Goal: Task Accomplishment & Management: Manage account settings

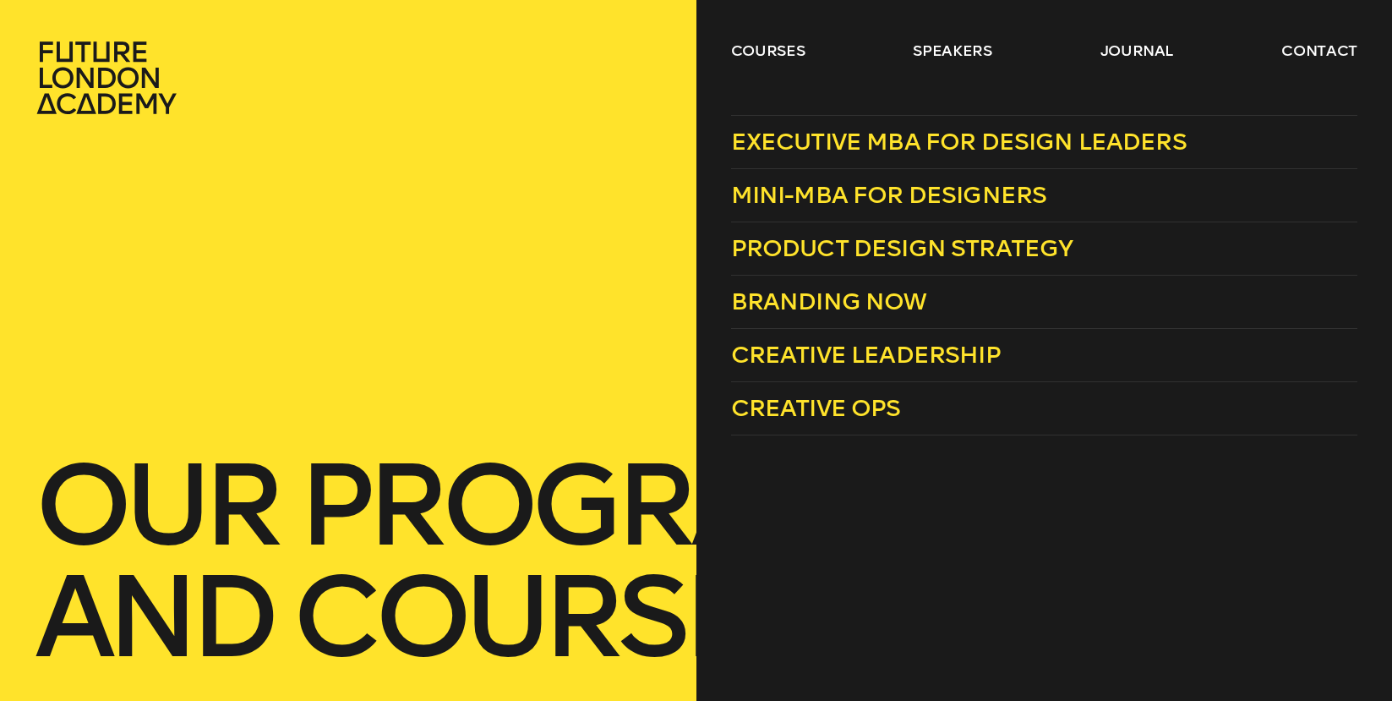
click at [720, 54] on div "courses speakers journal contact" at bounding box center [696, 78] width 1392 height 74
click at [827, 179] on link "Mini-MBA for Designers" at bounding box center [1044, 195] width 626 height 53
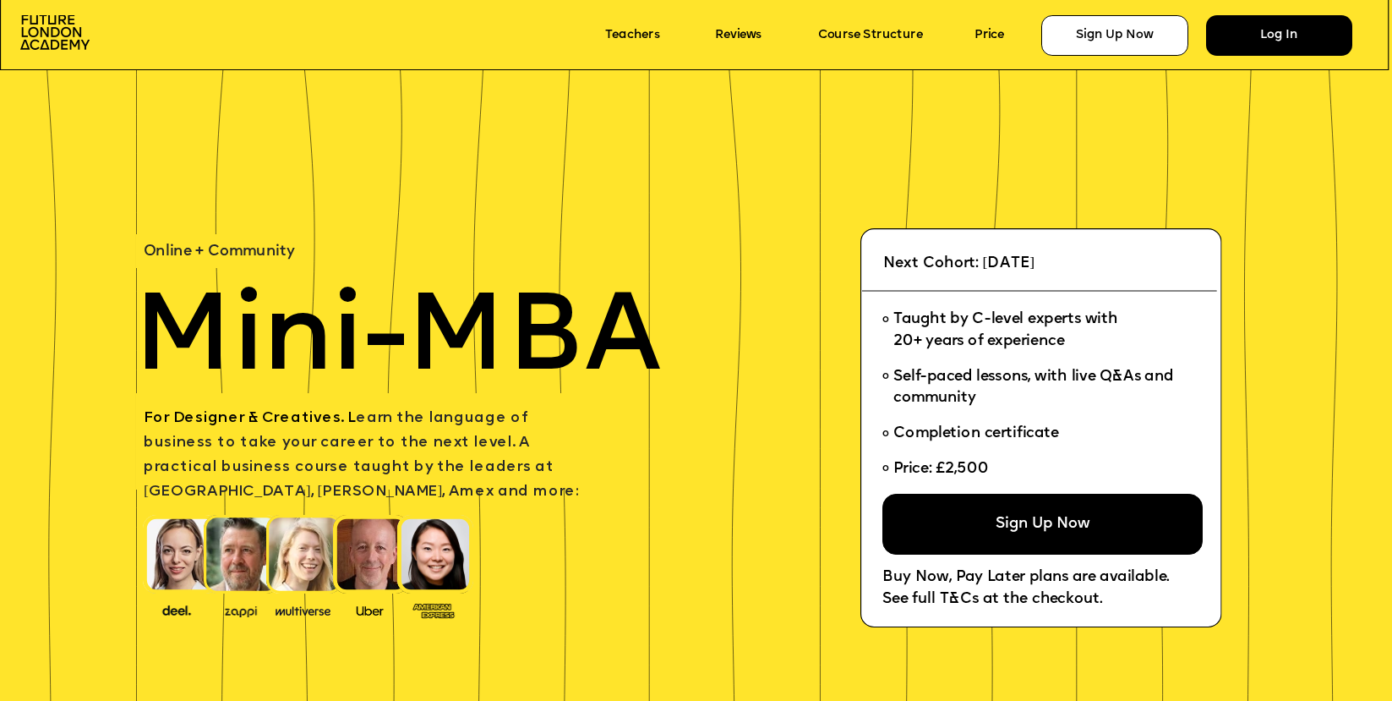
click at [1261, 36] on div "Log In" at bounding box center [1279, 35] width 147 height 41
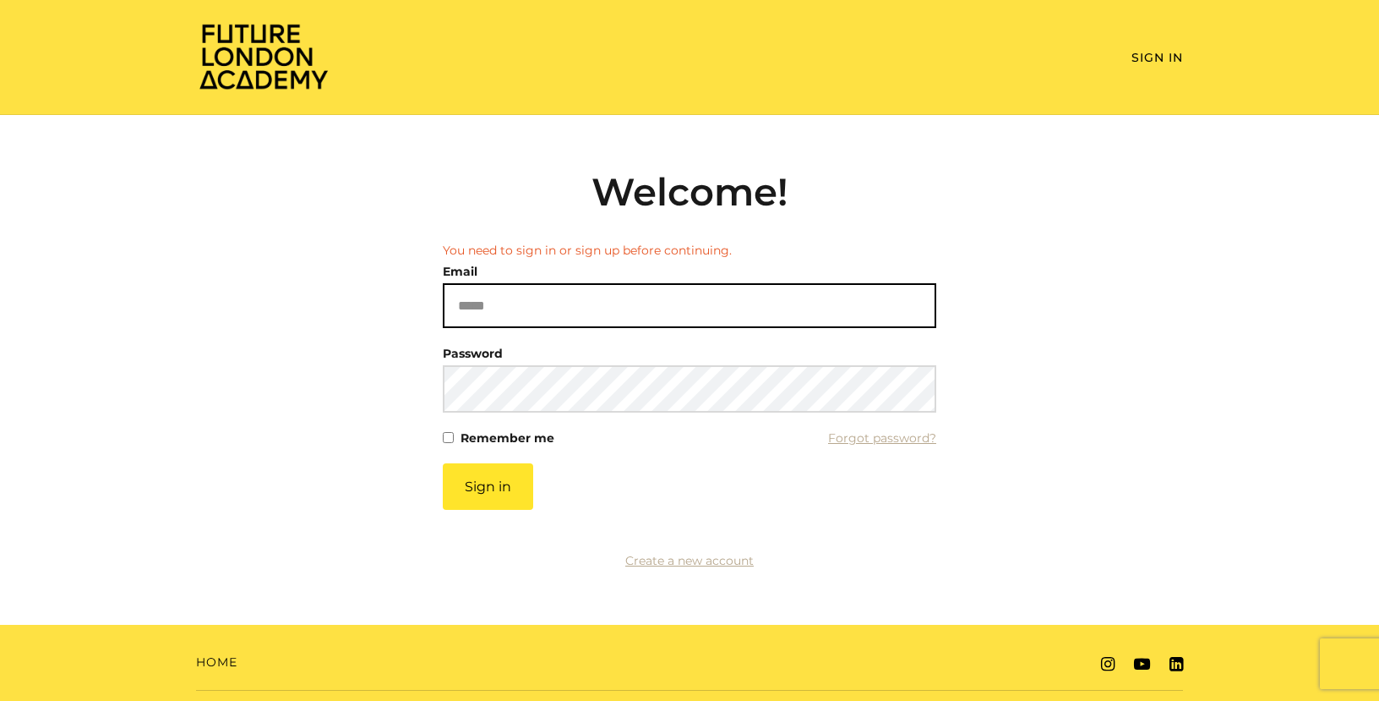
click at [495, 315] on input "Email" at bounding box center [690, 305] width 494 height 45
type input "**********"
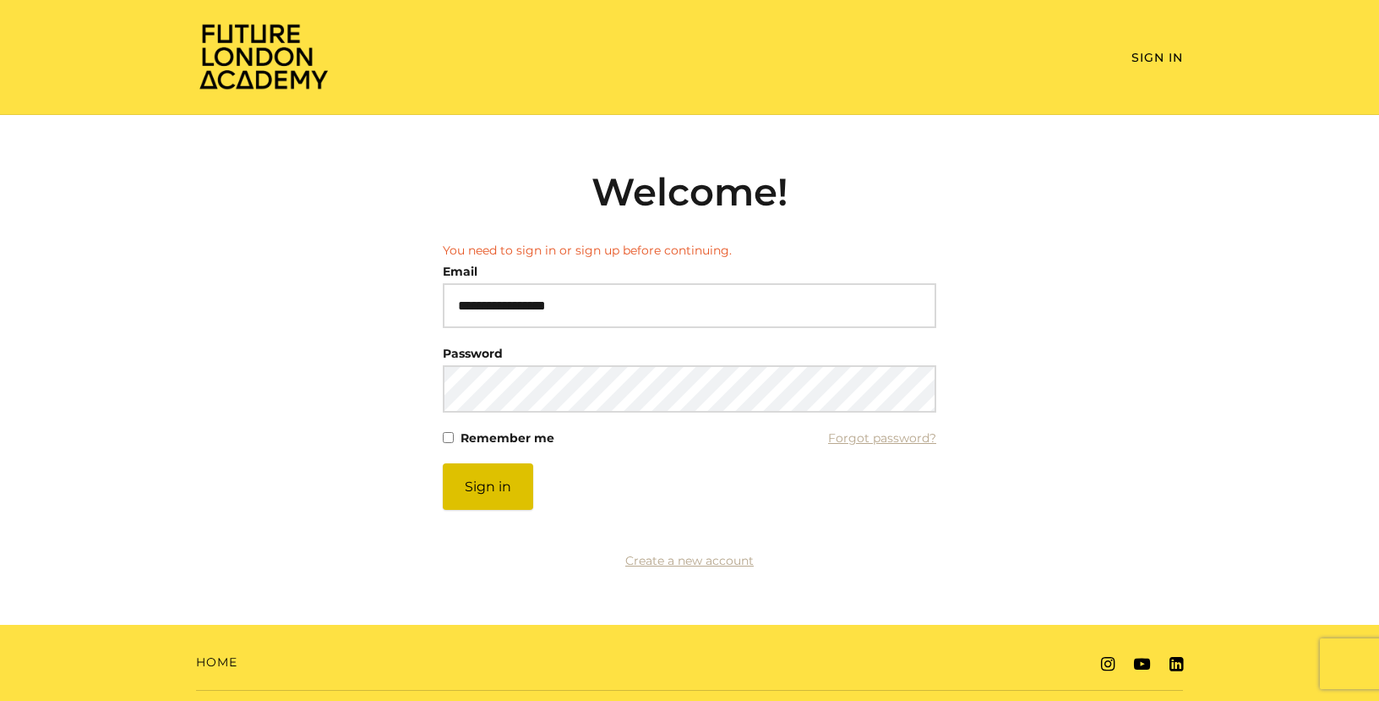
click at [496, 497] on button "Sign in" at bounding box center [488, 486] width 90 height 46
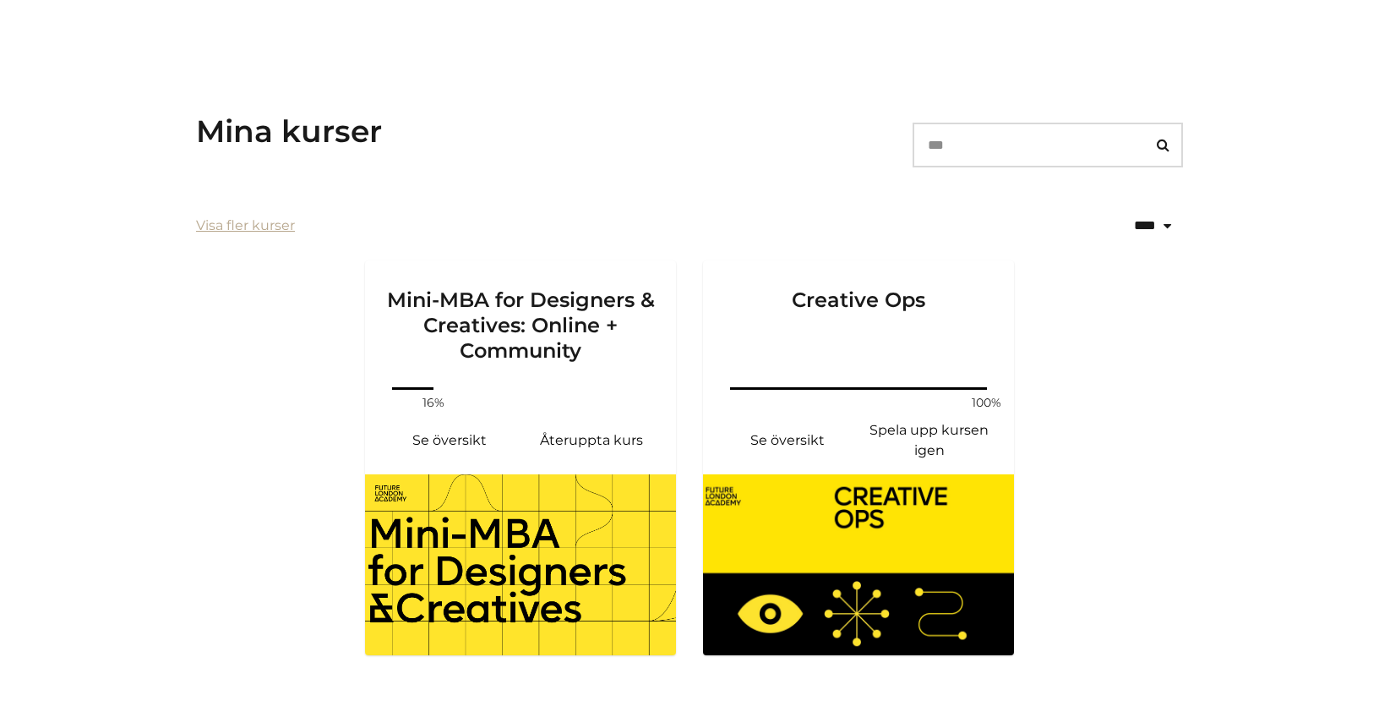
scroll to position [240, 0]
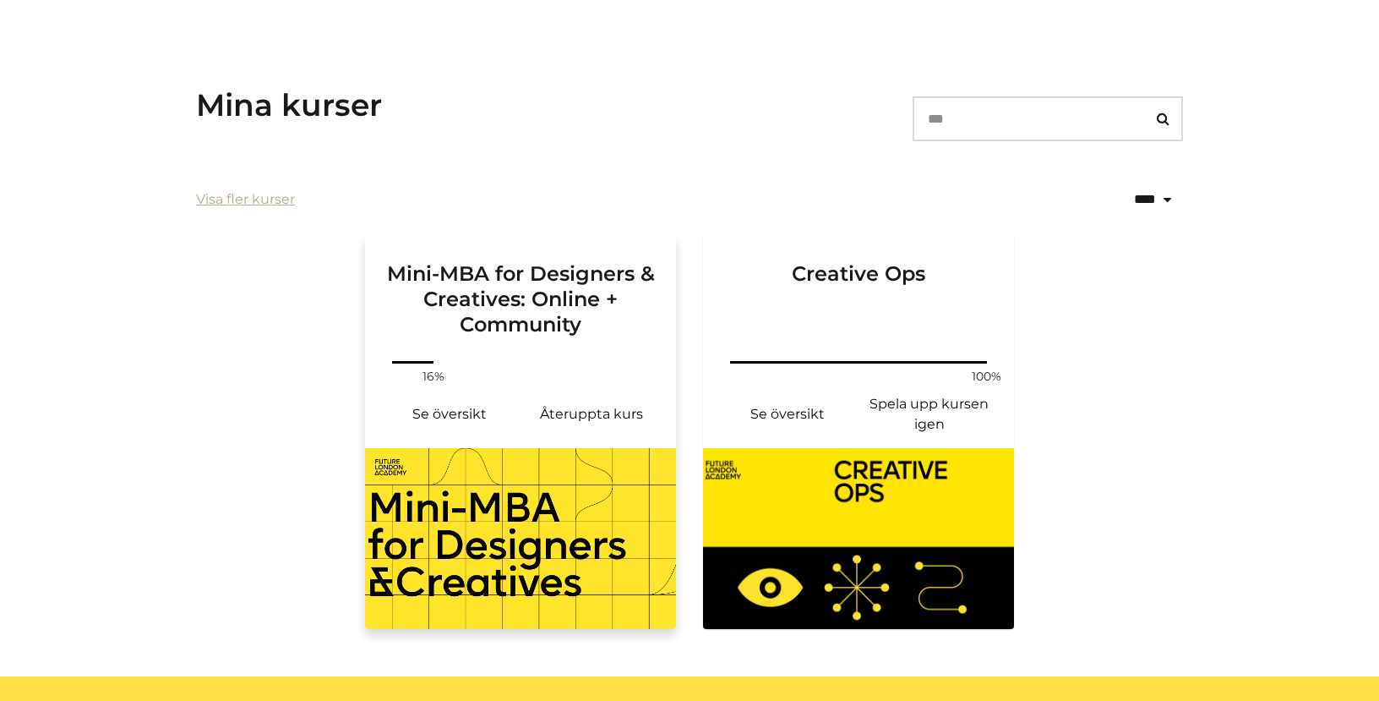
click at [548, 343] on link "Mini-MBA for Designers & Creatives: Online + Community" at bounding box center [520, 295] width 311 height 123
